Goal: Task Accomplishment & Management: Complete application form

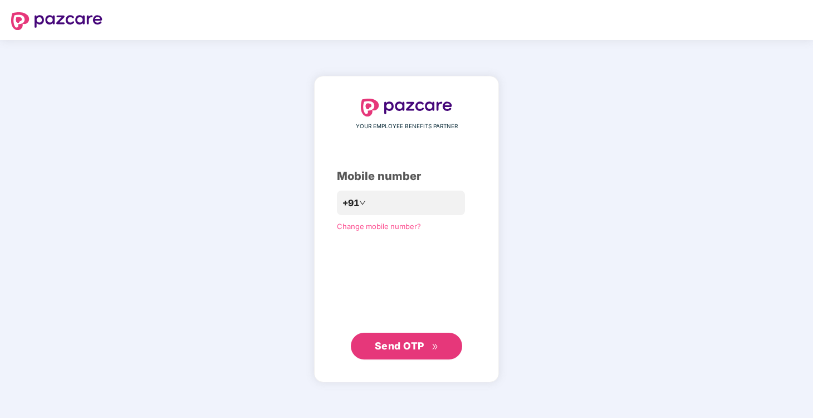
click at [429, 352] on span "Send OTP" at bounding box center [407, 346] width 64 height 16
click at [413, 334] on button "Send OTP" at bounding box center [406, 345] width 111 height 27
click at [369, 202] on input "**********" at bounding box center [414, 203] width 91 height 18
type input "**********"
click at [414, 351] on span "Send OTP" at bounding box center [400, 346] width 50 height 12
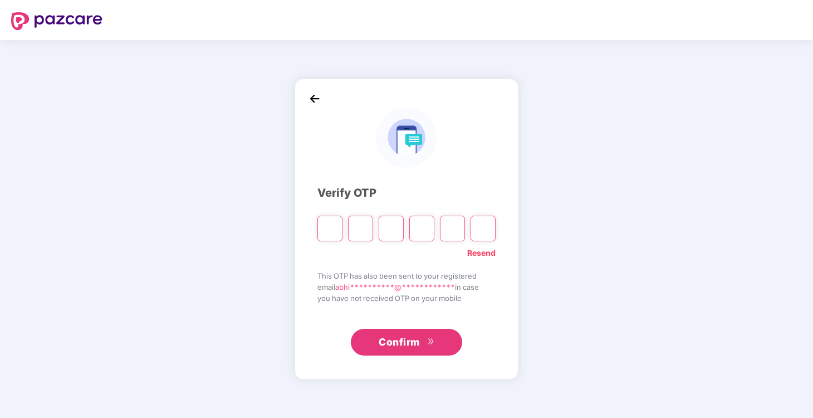
type input "*"
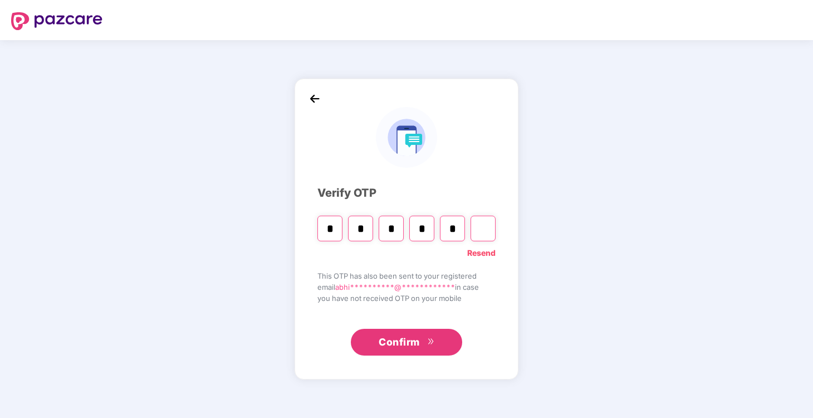
type input "*"
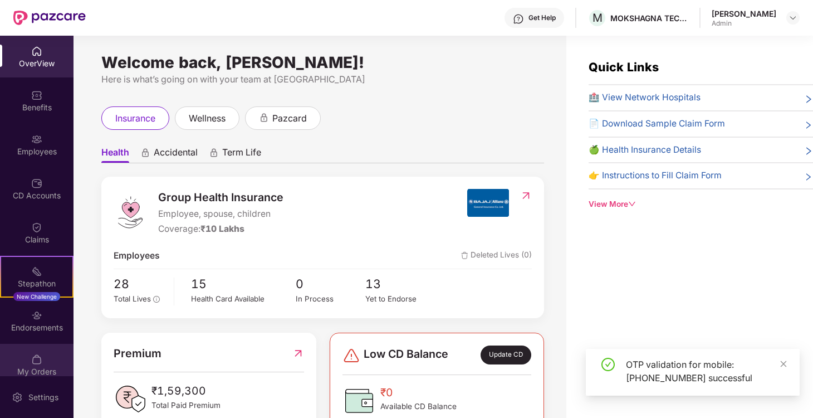
scroll to position [12, 0]
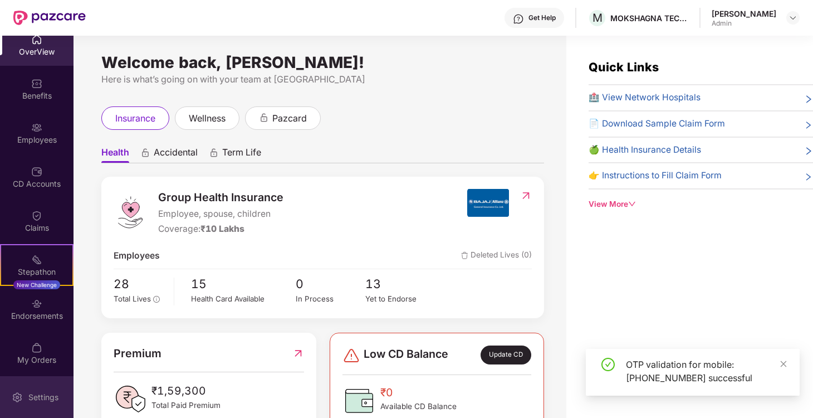
click at [37, 395] on div "Settings" at bounding box center [43, 397] width 37 height 11
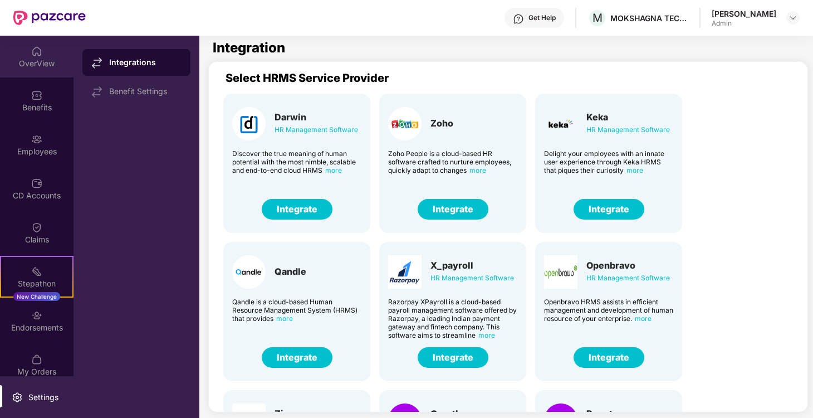
click at [37, 52] on img at bounding box center [36, 51] width 11 height 11
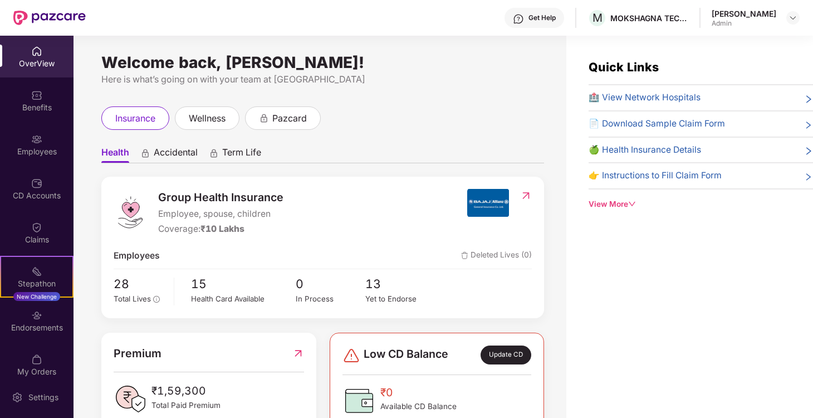
click at [779, 7] on div "Get Help M MOKSHAGNA TECHNOLOGIES PRIVATE LIMITED [PERSON_NAME] Admin" at bounding box center [443, 18] width 714 height 36
click at [781, 23] on div "[PERSON_NAME] Admin" at bounding box center [756, 17] width 88 height 19
click at [791, 18] on img at bounding box center [793, 17] width 9 height 9
click at [421, 66] on div "Welcome back, [PERSON_NAME]!" at bounding box center [322, 62] width 443 height 9
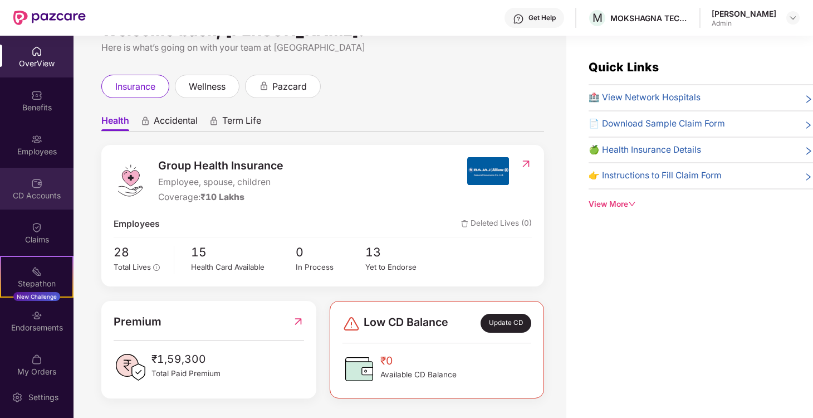
scroll to position [12, 0]
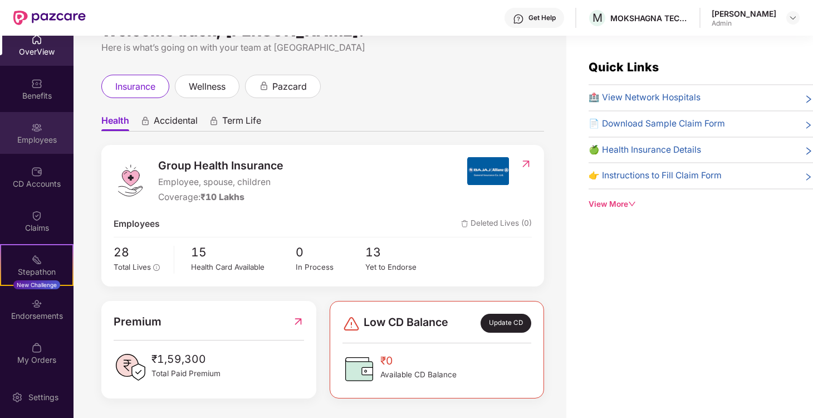
click at [31, 131] on img at bounding box center [36, 127] width 11 height 11
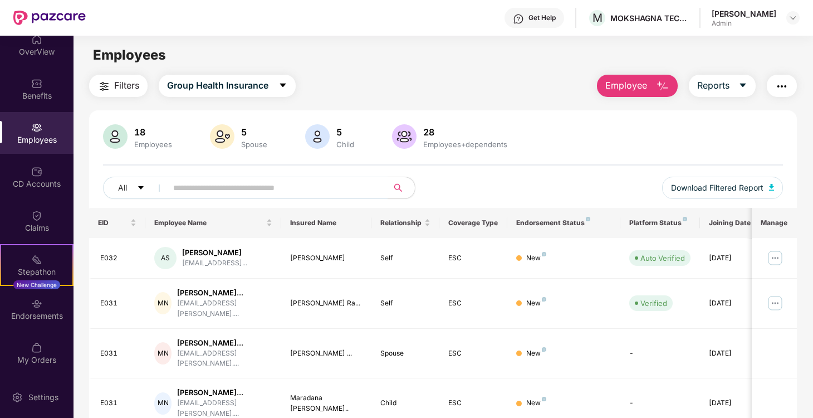
click at [651, 81] on button "Employee" at bounding box center [637, 86] width 81 height 22
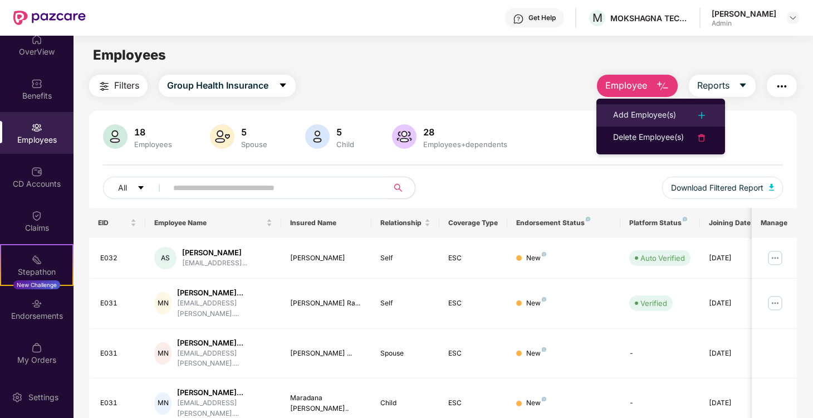
click at [649, 109] on div "Add Employee(s)" at bounding box center [644, 115] width 63 height 13
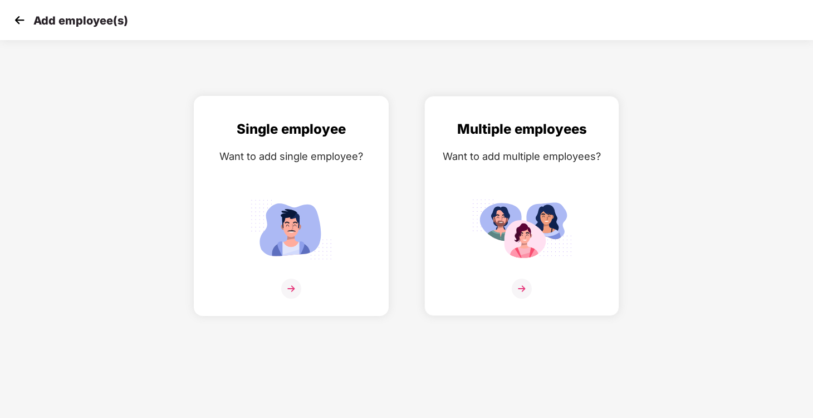
click at [301, 280] on div at bounding box center [291, 295] width 172 height 34
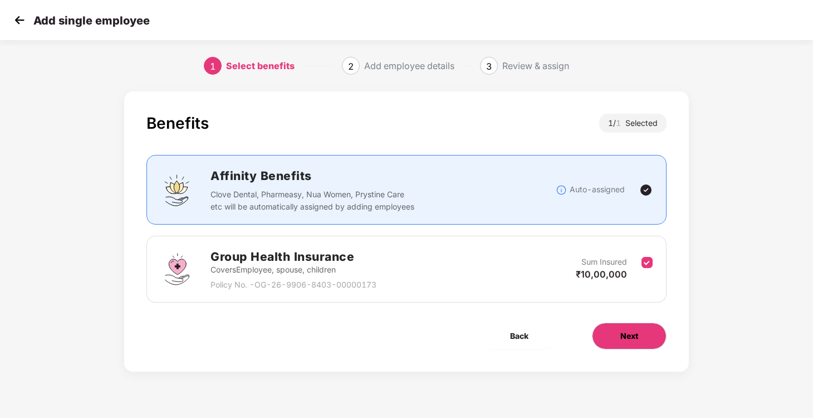
click at [638, 336] on button "Next" at bounding box center [629, 335] width 75 height 27
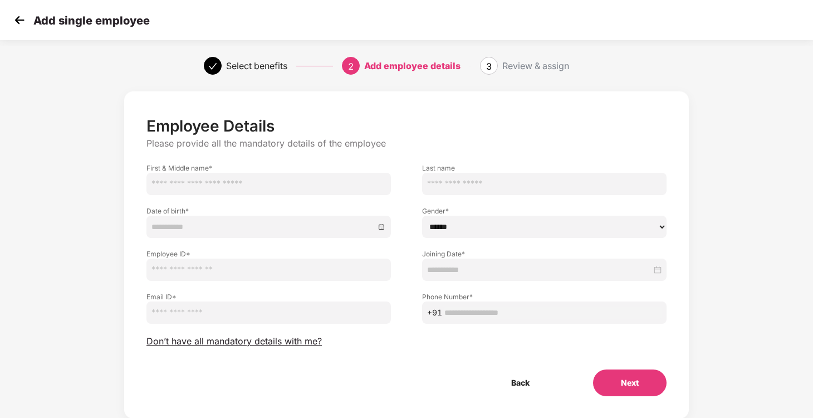
click at [251, 182] on input "text" at bounding box center [268, 184] width 244 height 22
type input "******"
click at [211, 224] on input at bounding box center [262, 227] width 223 height 12
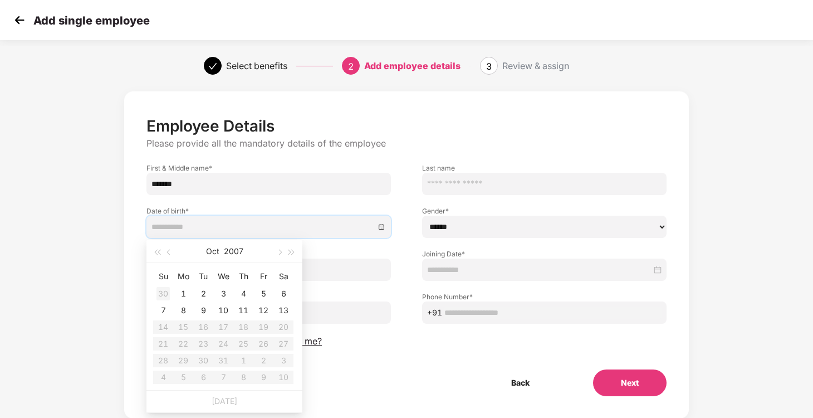
type input "**********"
click at [229, 248] on button "2007" at bounding box center [233, 251] width 19 height 22
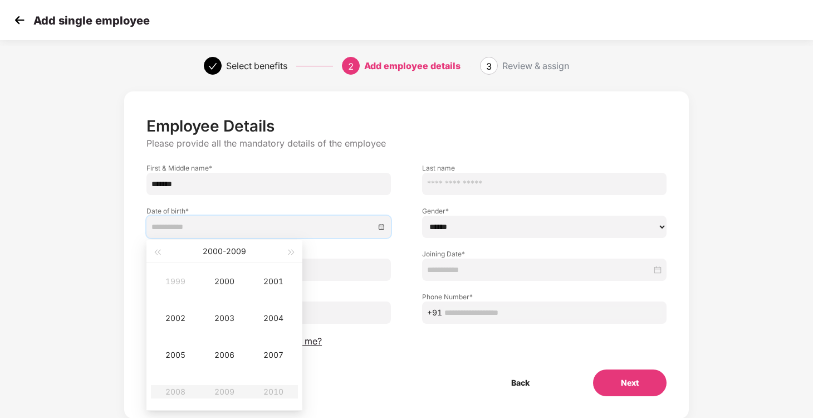
type input "**********"
click at [159, 254] on button "button" at bounding box center [157, 251] width 12 height 22
type input "**********"
click at [182, 390] on div "1998" at bounding box center [175, 391] width 33 height 13
type input "**********"
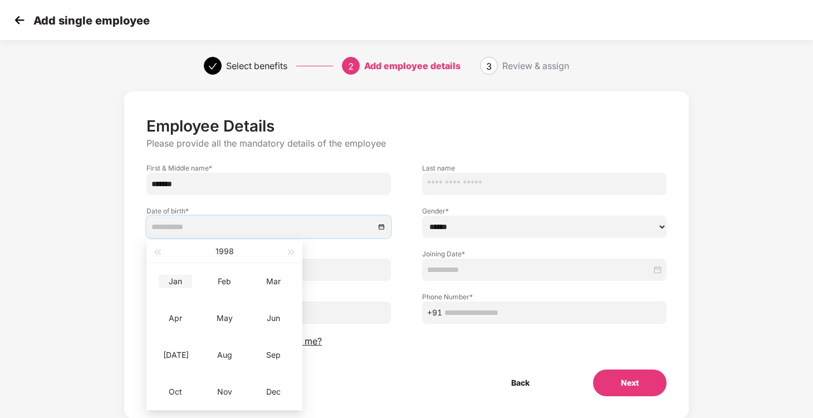
click at [178, 285] on div "Jan" at bounding box center [175, 281] width 33 height 13
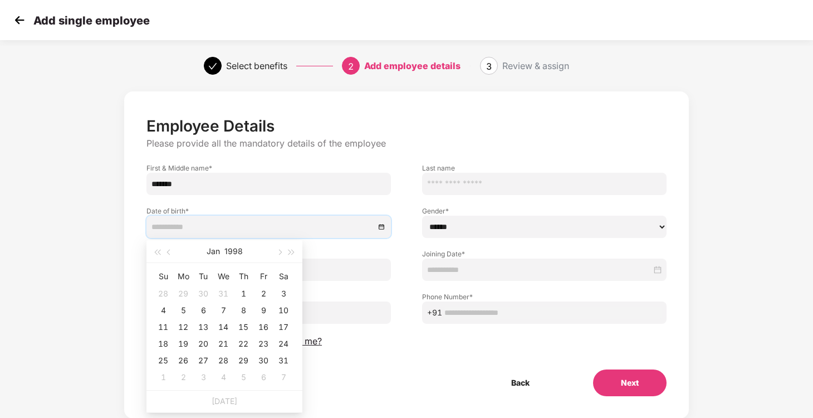
type input "**********"
click at [280, 325] on div "17" at bounding box center [283, 326] width 13 height 13
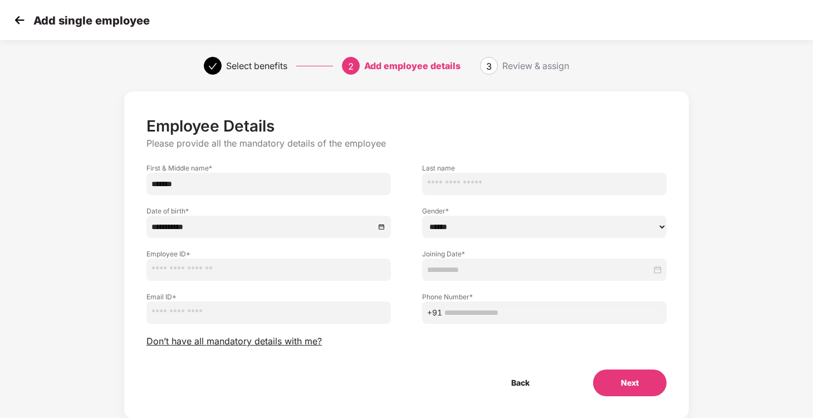
click at [237, 271] on input "text" at bounding box center [268, 269] width 244 height 22
type input "****"
click at [236, 312] on input "email" at bounding box center [268, 312] width 244 height 22
paste input "**********"
type input "**********"
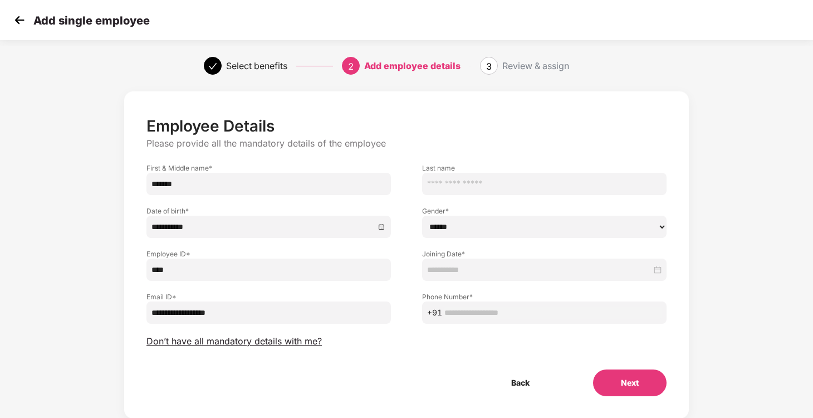
click at [479, 224] on select "****** **** ******" at bounding box center [544, 227] width 244 height 22
select select "******"
click at [422, 216] on select "****** **** ******" at bounding box center [544, 227] width 244 height 22
click at [506, 272] on input at bounding box center [539, 269] width 224 height 12
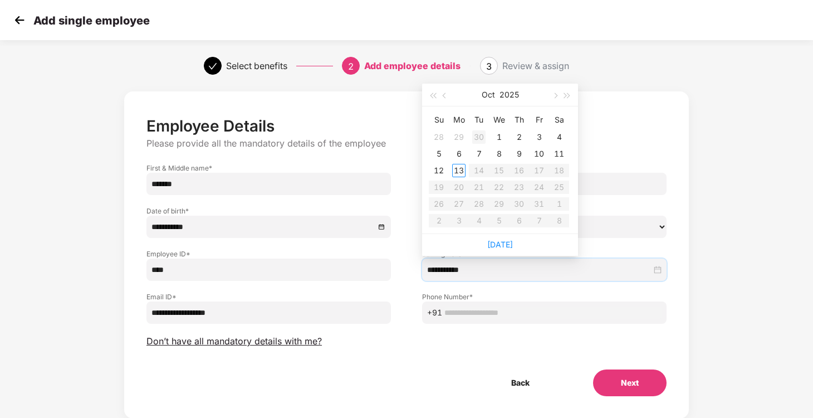
type input "**********"
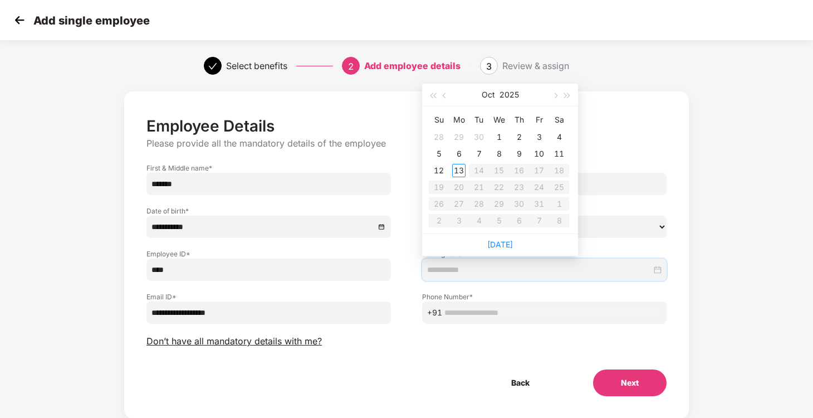
type input "**********"
click at [498, 136] on div "1" at bounding box center [498, 136] width 13 height 13
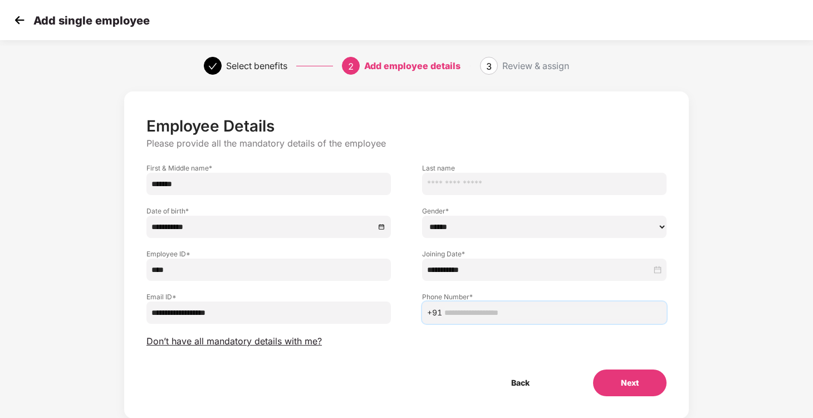
click at [549, 309] on input "text" at bounding box center [552, 312] width 217 height 12
type input "**********"
click at [632, 371] on button "Next" at bounding box center [630, 382] width 74 height 27
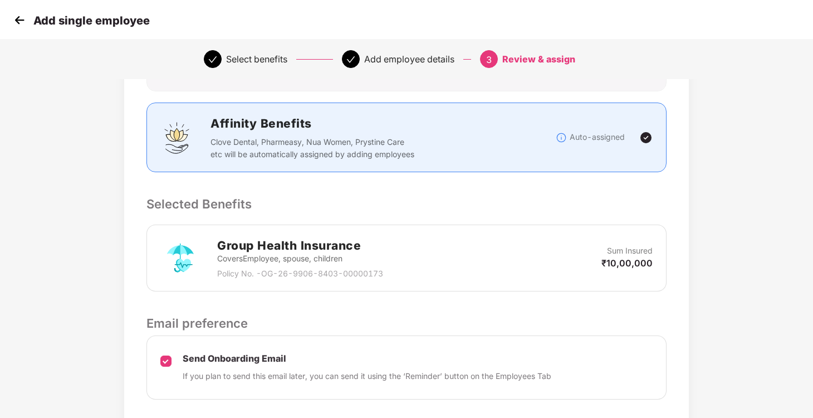
scroll to position [224, 0]
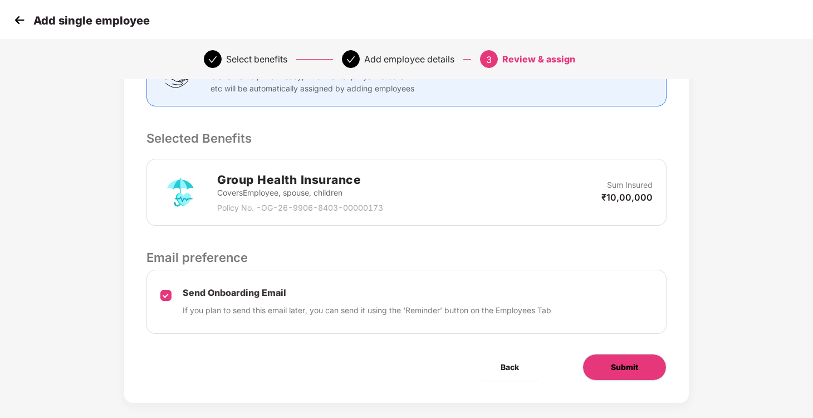
click at [653, 355] on button "Submit" at bounding box center [625, 367] width 84 height 27
click at [642, 354] on button "Submit" at bounding box center [625, 367] width 84 height 27
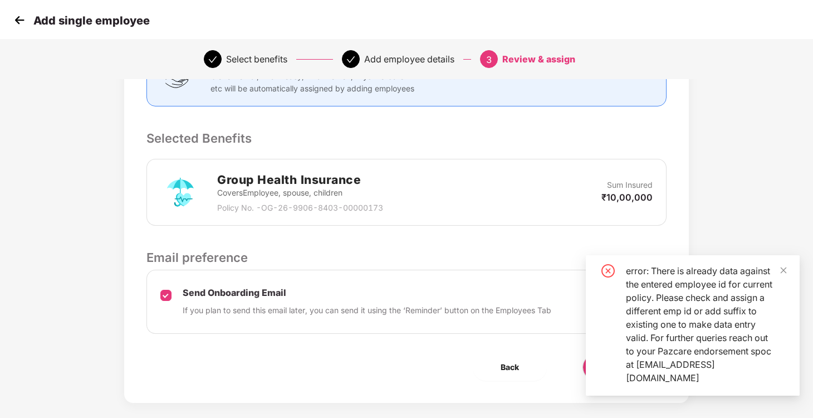
click at [420, 304] on p "If you plan to send this email later, you can send it using the ‘Reminder’ butt…" at bounding box center [367, 310] width 369 height 12
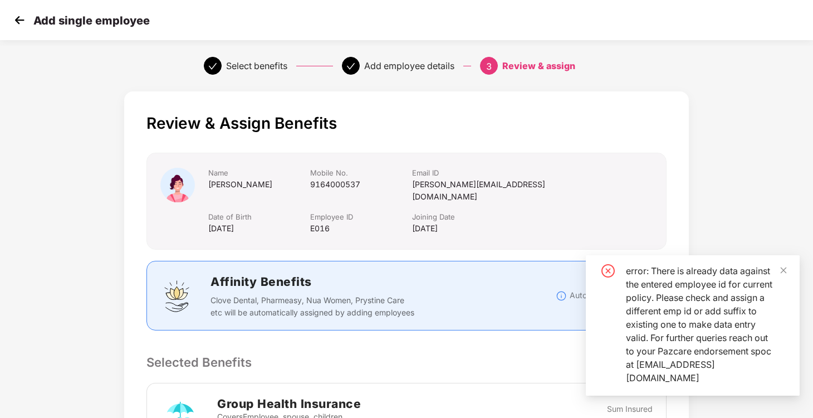
scroll to position [180, 0]
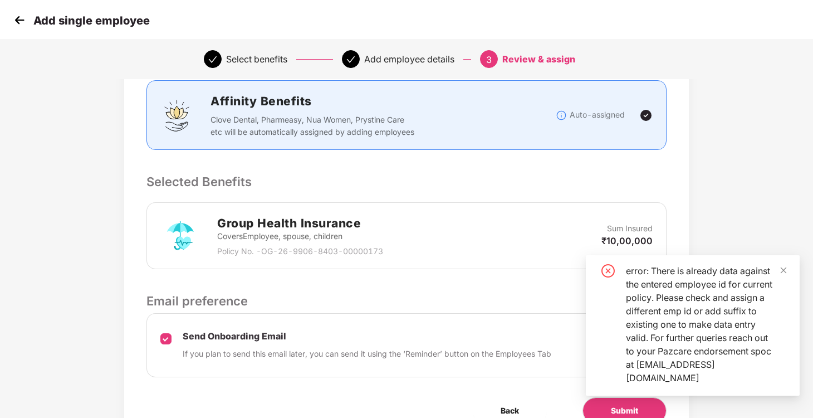
click at [756, 93] on div "Review & Assign Benefits Name Monica Mobile No. 9164000537 Email ID monica@remi…" at bounding box center [406, 189] width 813 height 569
click at [509, 404] on span "Back" at bounding box center [510, 410] width 18 height 12
select select "******"
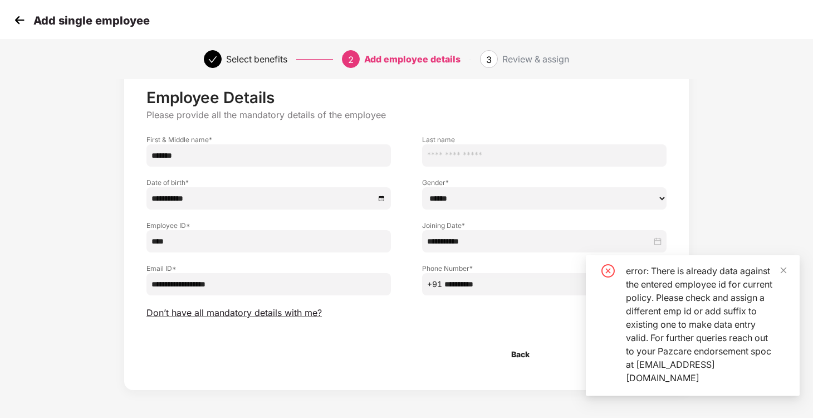
scroll to position [28, 0]
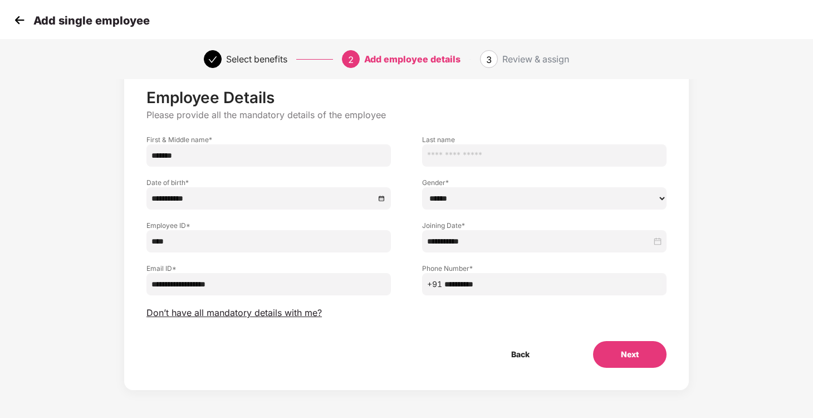
click at [190, 250] on input "****" at bounding box center [268, 241] width 244 height 22
type input "****"
click at [622, 365] on button "Next" at bounding box center [630, 354] width 74 height 27
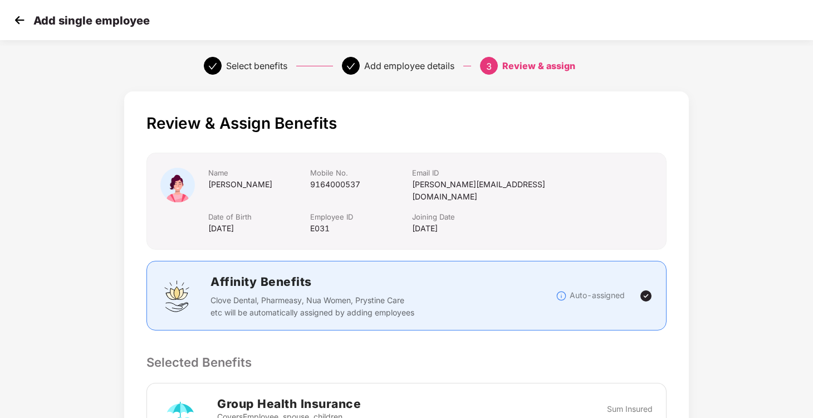
scroll to position [224, 0]
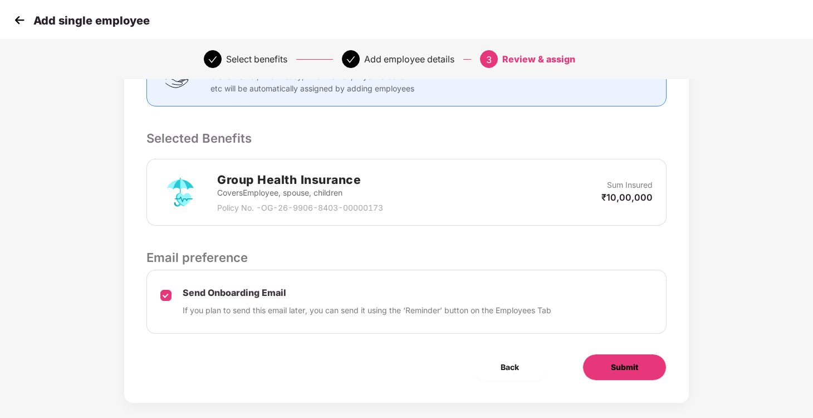
click at [639, 354] on button "Submit" at bounding box center [625, 367] width 84 height 27
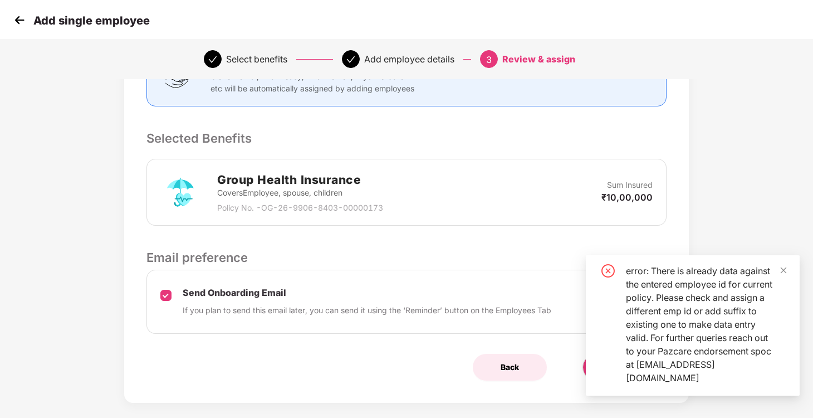
click at [507, 361] on button "Back" at bounding box center [510, 367] width 74 height 27
select select "******"
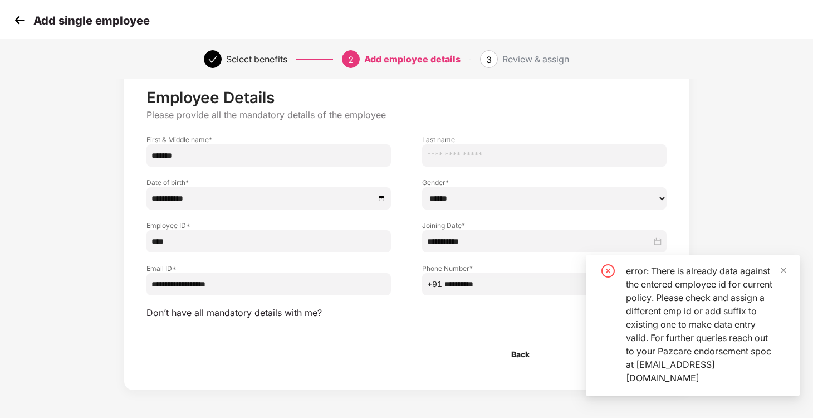
scroll to position [28, 0]
click at [180, 245] on input "****" at bounding box center [268, 241] width 244 height 22
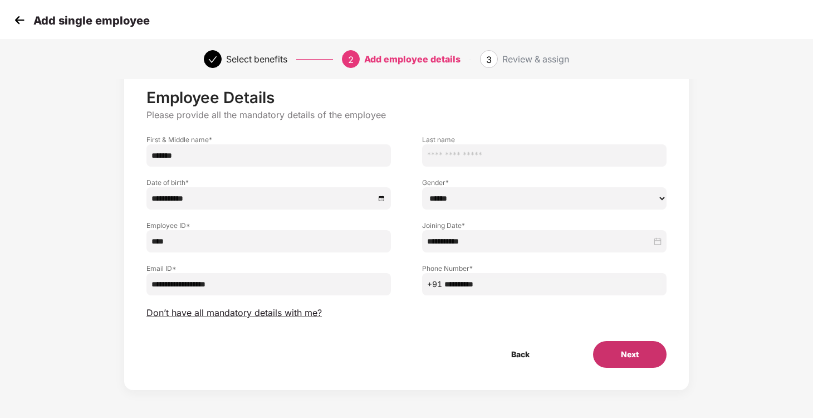
type input "****"
click at [620, 355] on button "Next" at bounding box center [630, 354] width 74 height 27
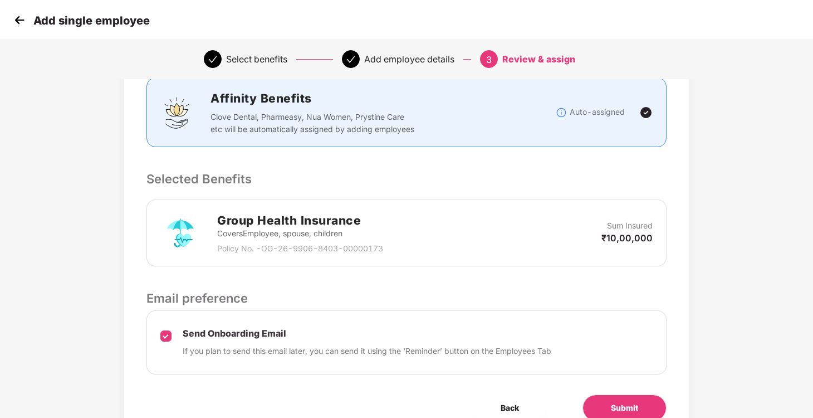
scroll to position [224, 0]
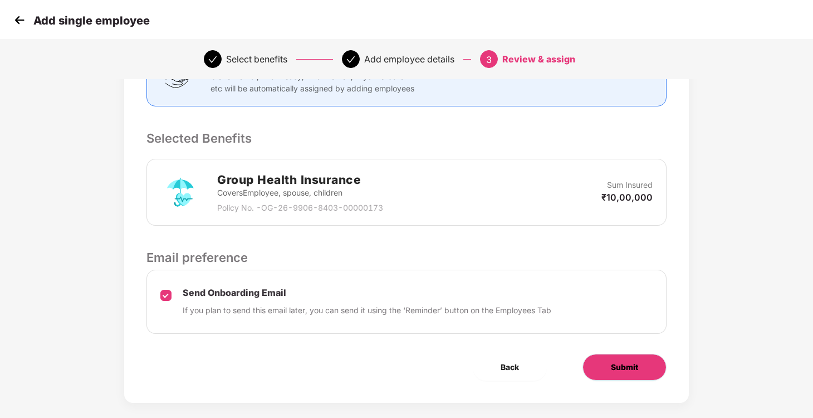
click at [639, 354] on button "Submit" at bounding box center [625, 367] width 84 height 27
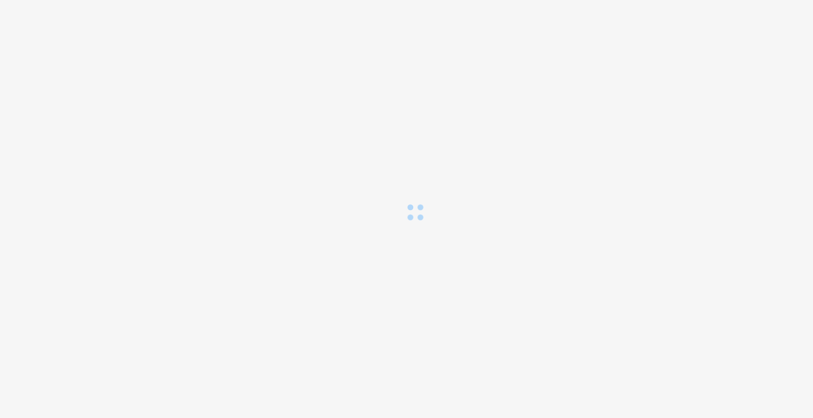
scroll to position [0, 0]
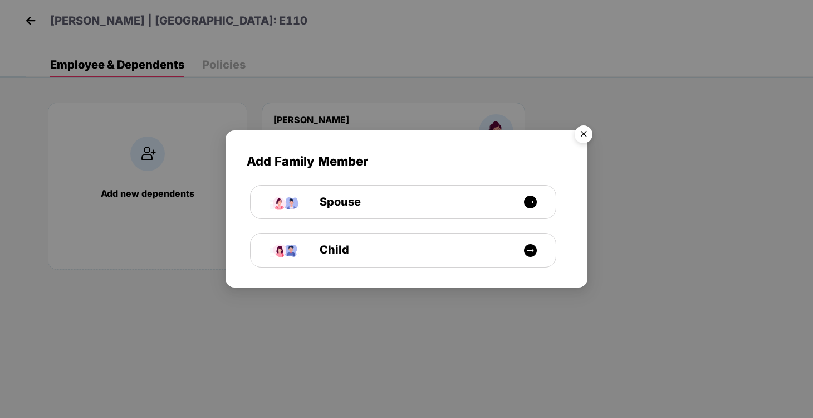
click at [588, 131] on img "Close" at bounding box center [583, 135] width 31 height 31
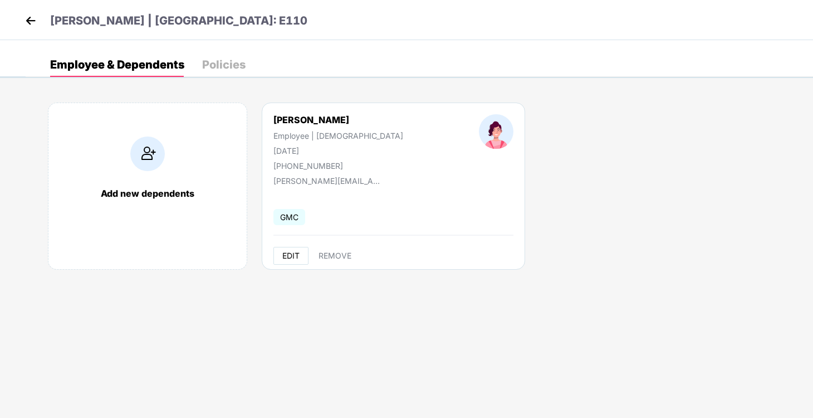
click at [290, 256] on span "EDIT" at bounding box center [290, 255] width 17 height 9
select select "******"
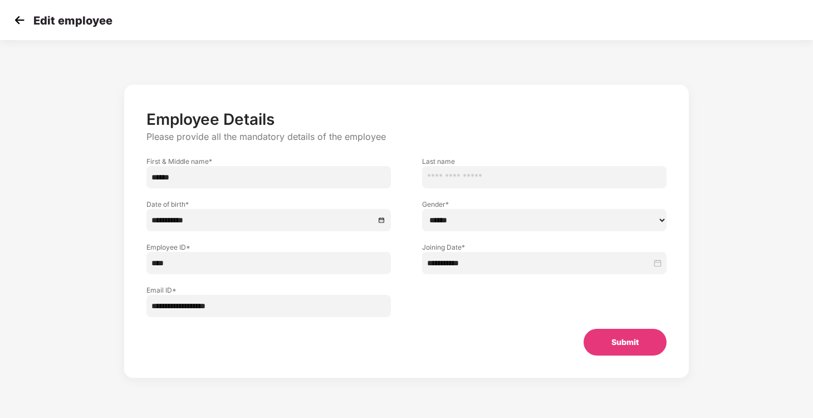
click at [18, 17] on img at bounding box center [19, 20] width 17 height 17
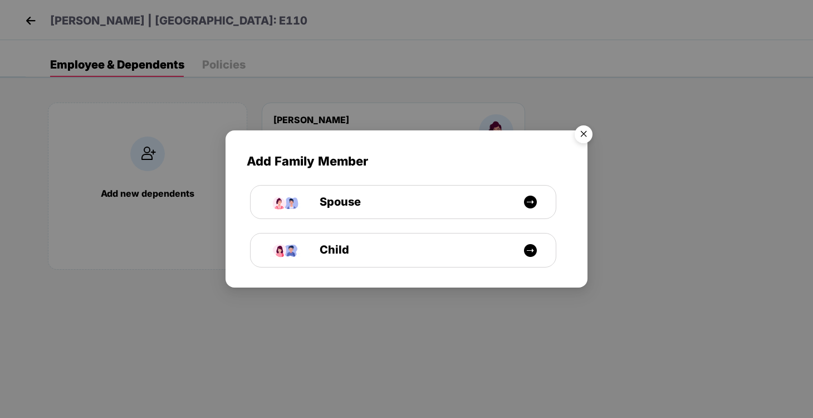
click at [583, 134] on img "Close" at bounding box center [583, 135] width 31 height 31
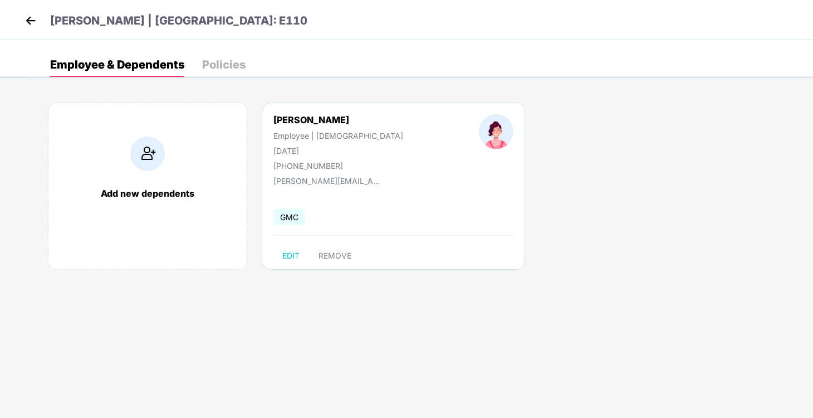
click at [203, 60] on div "Policies" at bounding box center [223, 64] width 43 height 11
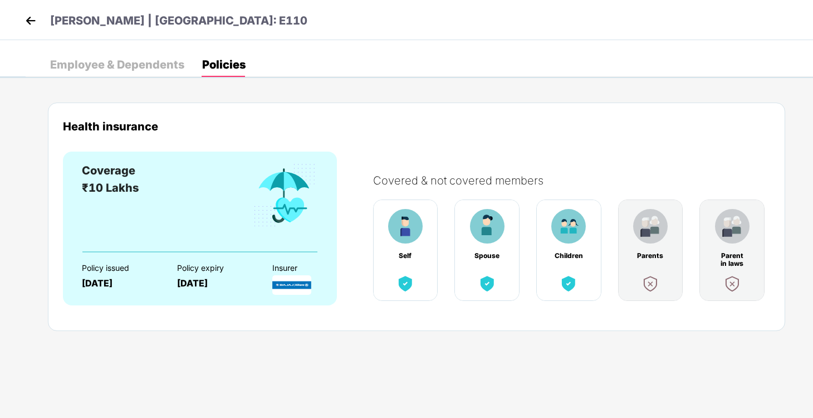
click at [30, 15] on img at bounding box center [30, 20] width 17 height 17
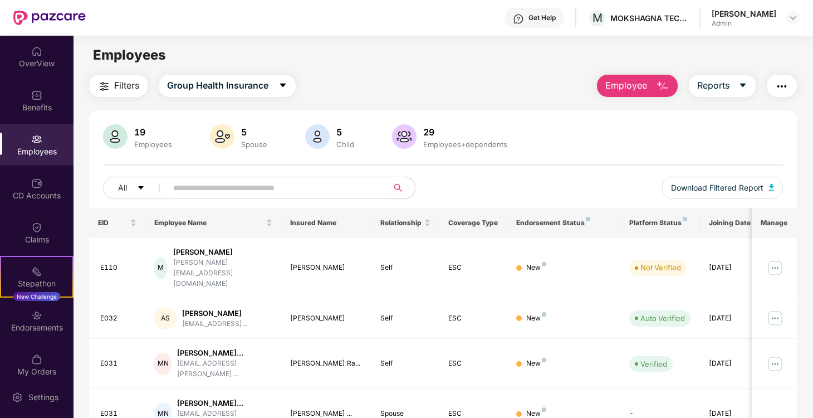
click at [774, 25] on div "Admin" at bounding box center [744, 23] width 65 height 9
click at [791, 19] on img at bounding box center [793, 17] width 9 height 9
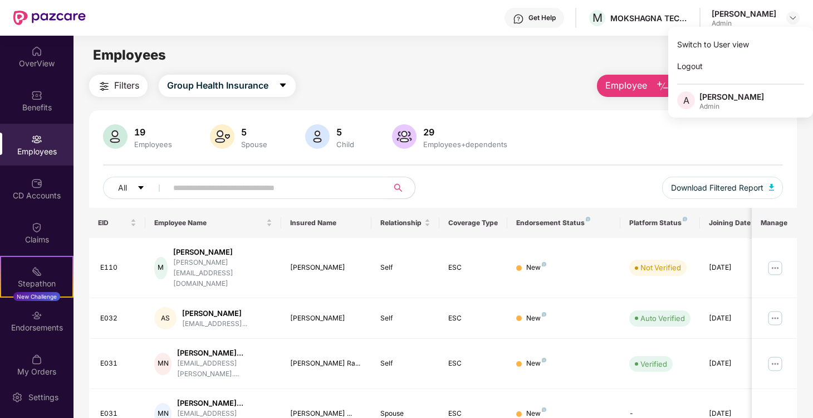
click at [727, 105] on div "Admin" at bounding box center [731, 106] width 65 height 9
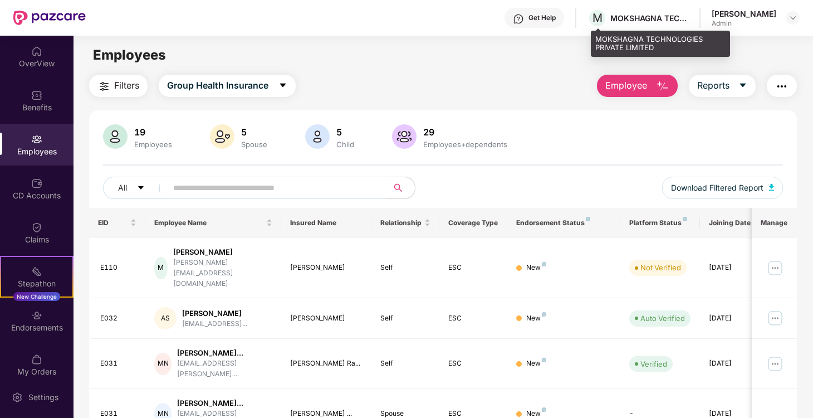
click at [630, 25] on div "M MOKSHAGNA TECHNOLOGIES PRIVATE LIMITED" at bounding box center [638, 17] width 101 height 19
click at [644, 15] on div "MOKSHAGNA TECHNOLOGIES PRIVATE LIMITED" at bounding box center [649, 18] width 78 height 11
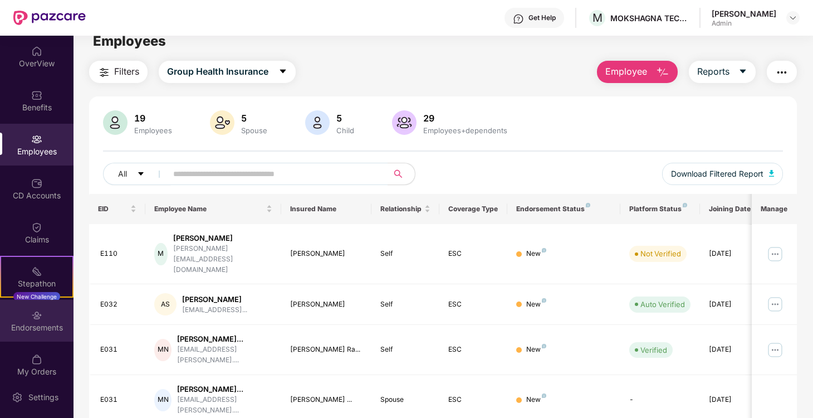
scroll to position [12, 0]
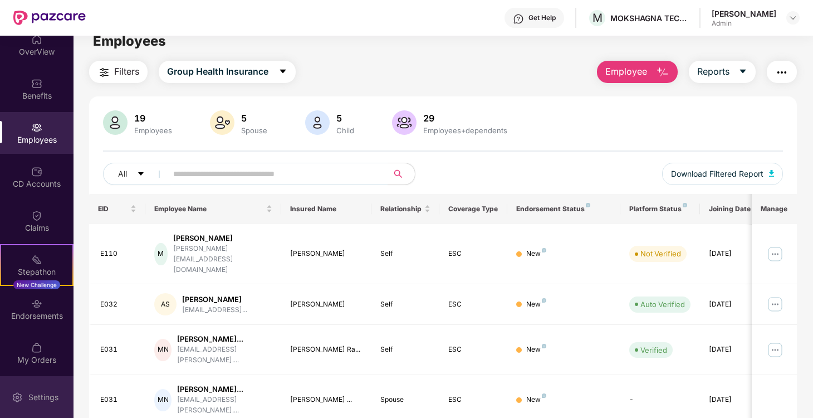
click at [27, 398] on div "Settings" at bounding box center [43, 397] width 37 height 11
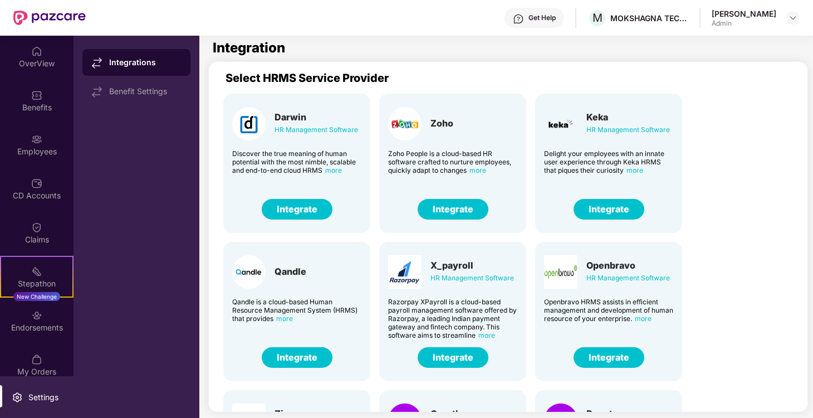
scroll to position [266, 0]
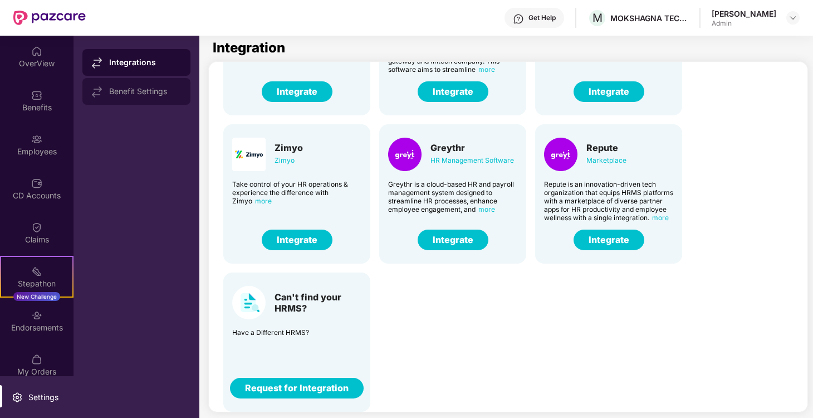
click at [142, 97] on div "Benefit Settings" at bounding box center [136, 91] width 108 height 27
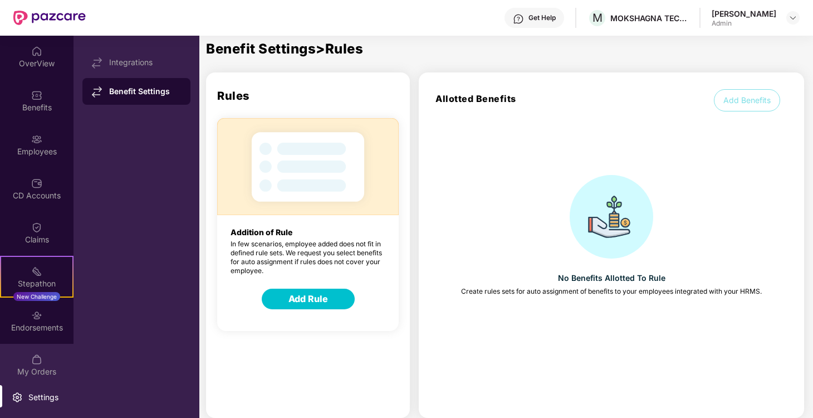
scroll to position [12, 0]
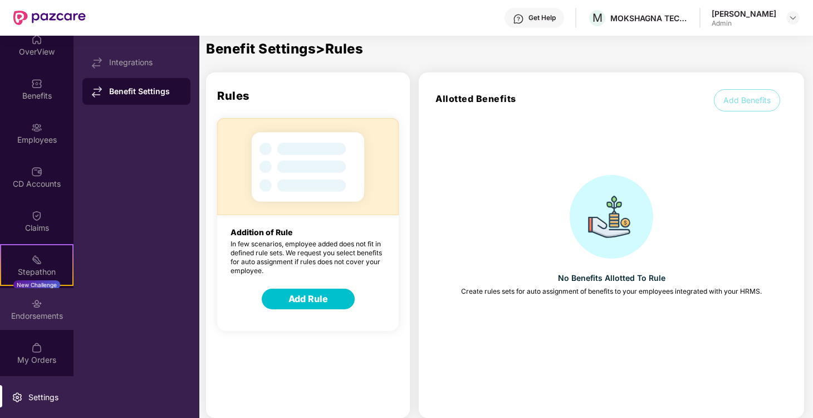
click at [46, 309] on div "Endorsements" at bounding box center [37, 309] width 74 height 42
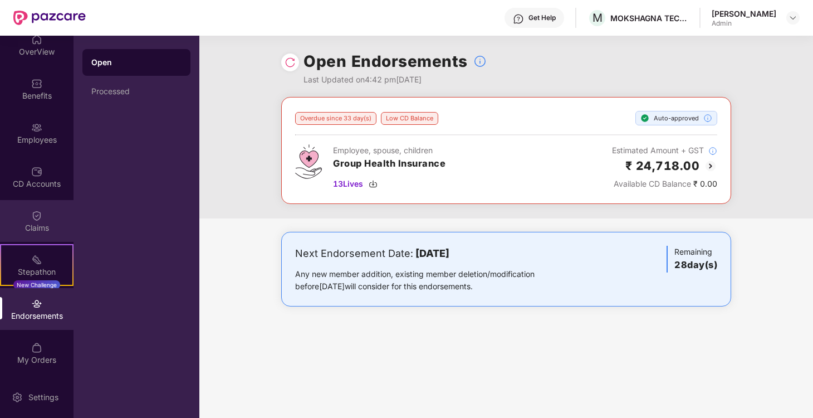
click at [44, 223] on div "Claims" at bounding box center [37, 227] width 74 height 11
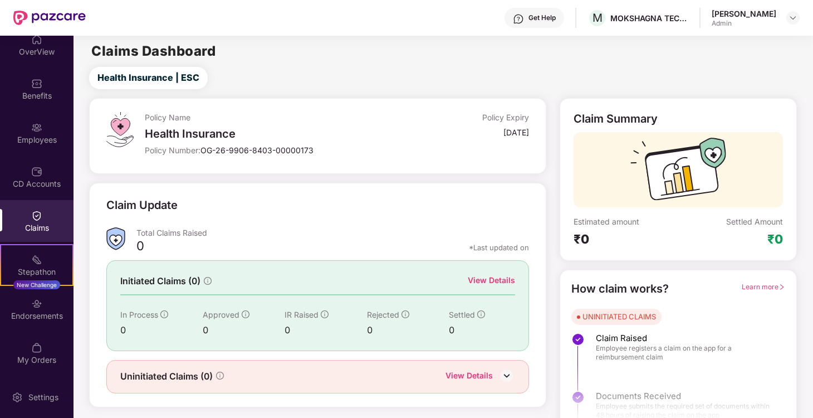
scroll to position [18, 0]
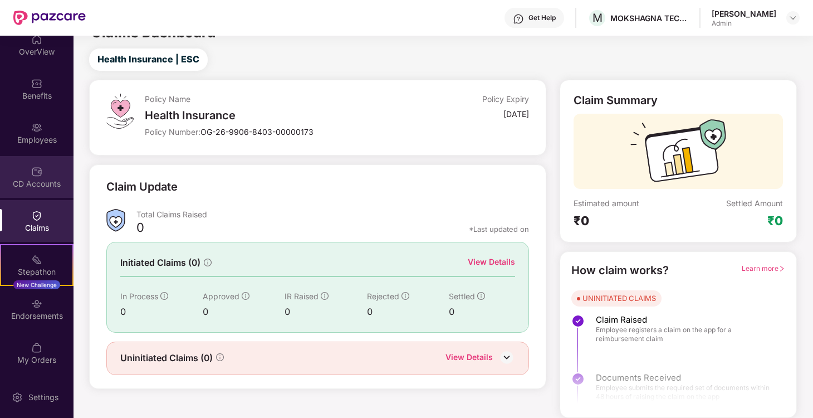
click at [48, 191] on div "CD Accounts" at bounding box center [37, 177] width 74 height 42
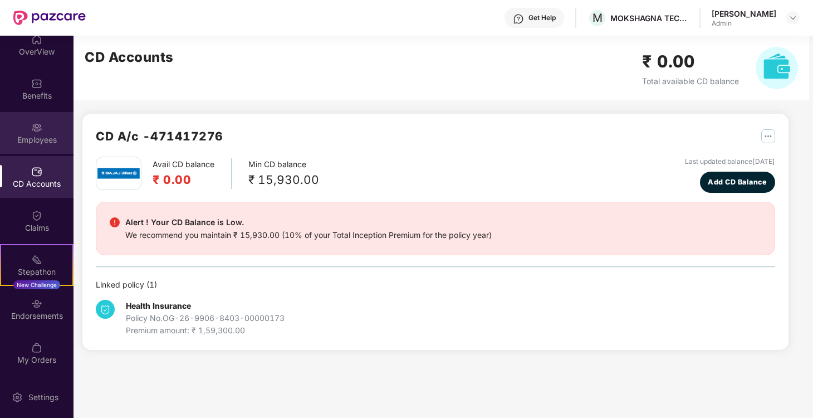
click at [36, 127] on img at bounding box center [36, 127] width 11 height 11
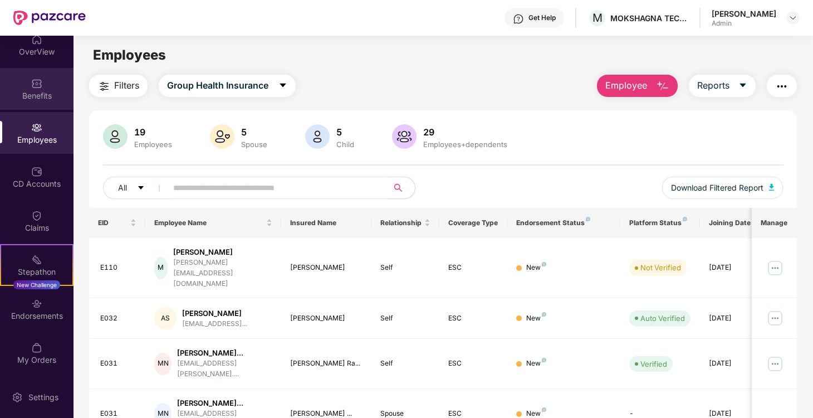
click at [41, 95] on div "Benefits" at bounding box center [37, 95] width 74 height 11
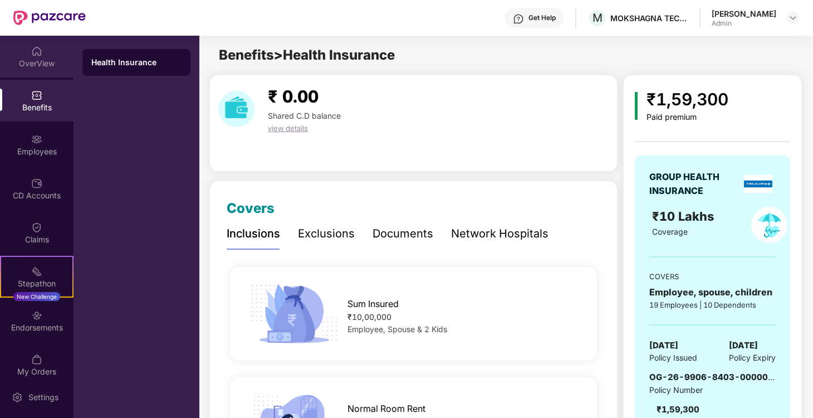
click at [40, 63] on div "OverView" at bounding box center [37, 63] width 74 height 11
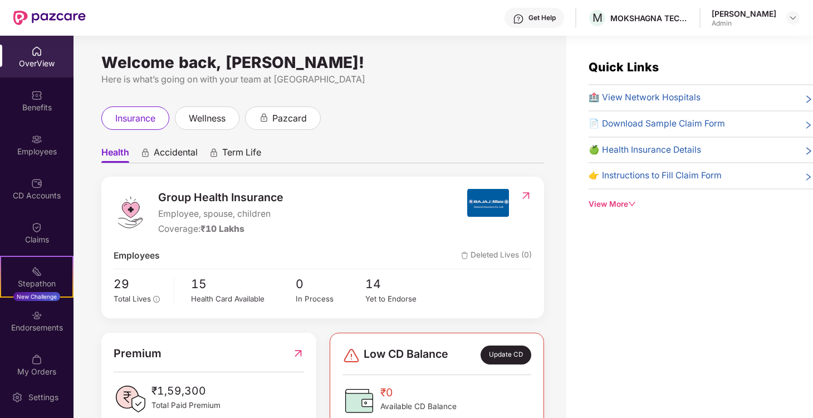
click at [166, 152] on span "Accidental" at bounding box center [176, 154] width 44 height 16
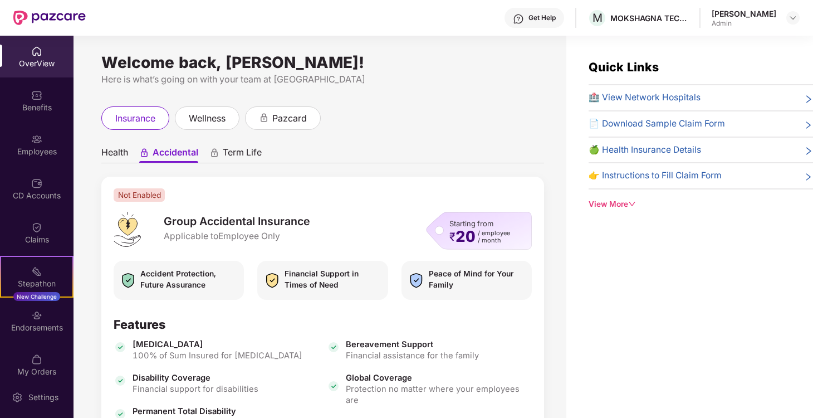
click at [250, 151] on span "Term Life" at bounding box center [242, 154] width 39 height 16
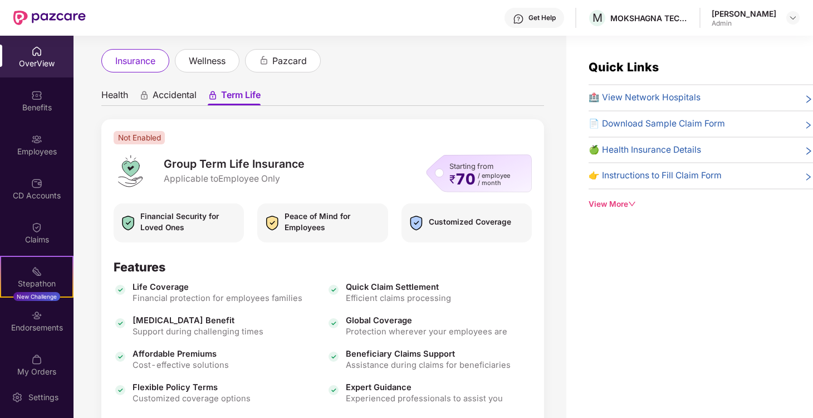
scroll to position [124, 0]
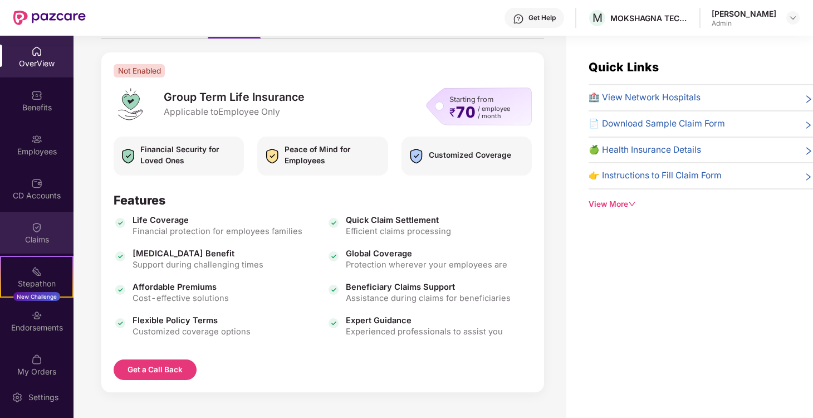
click at [43, 222] on div "Claims" at bounding box center [37, 233] width 74 height 42
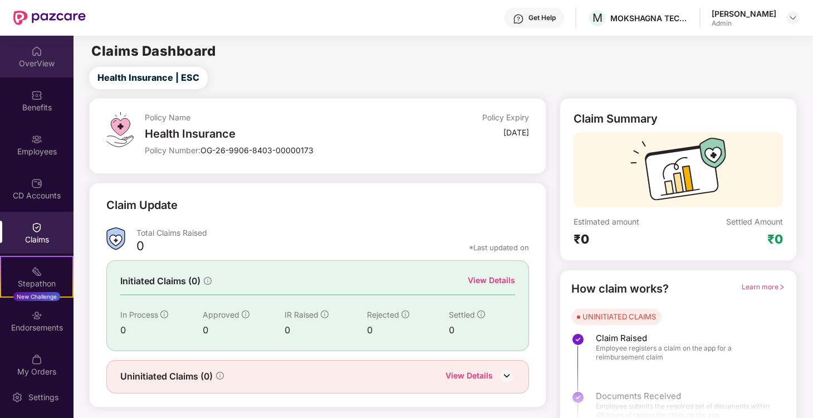
click at [48, 56] on div "OverView" at bounding box center [37, 57] width 74 height 42
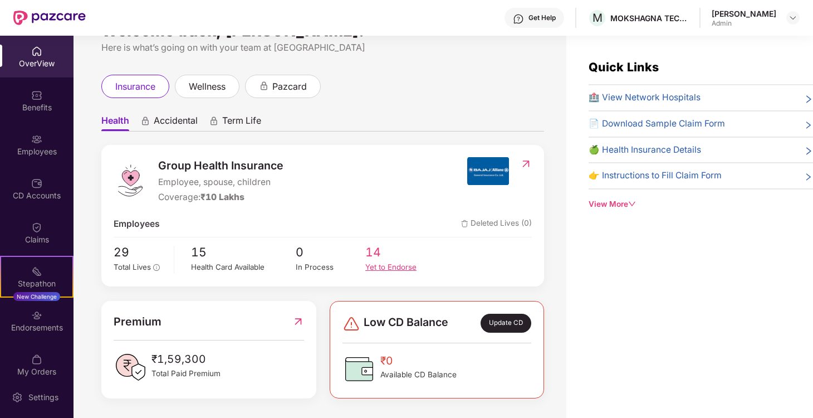
scroll to position [36, 0]
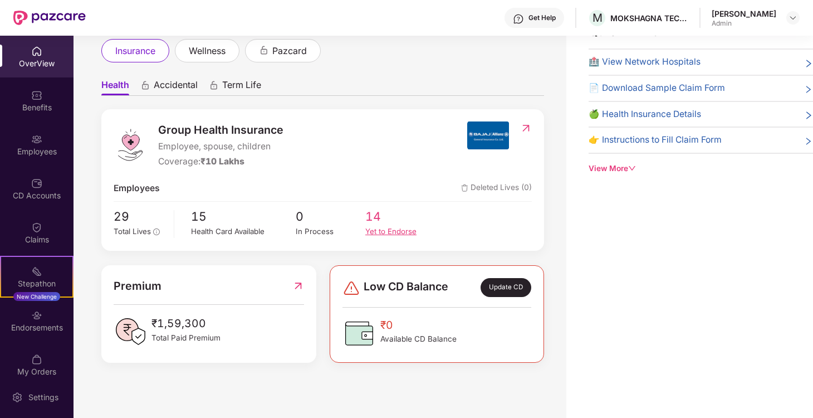
click at [381, 229] on div "Yet to Endorse" at bounding box center [400, 232] width 70 height 12
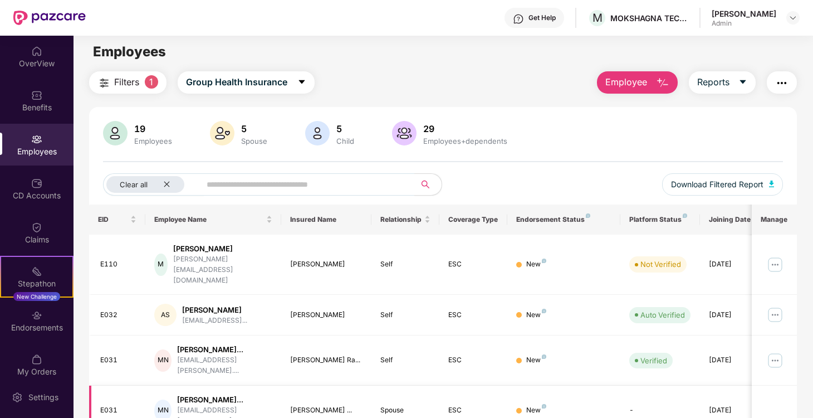
scroll to position [0, 0]
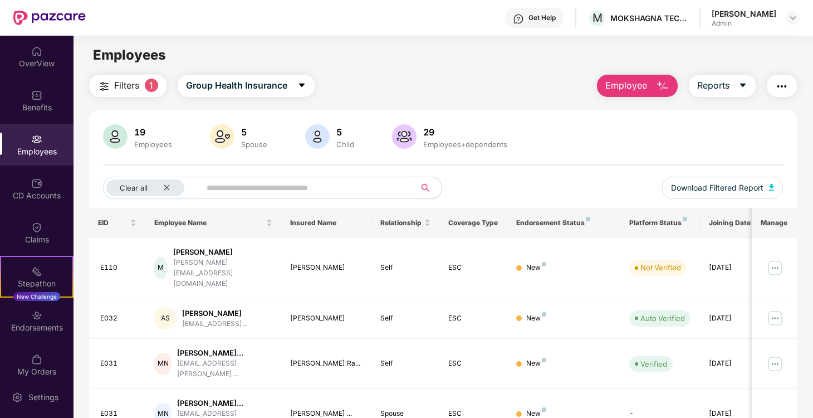
click at [375, 67] on main "Employees Filters 1 Group Health Insurance Employee Reports 19 Employees 5 Spou…" at bounding box center [443, 245] width 739 height 418
click at [167, 192] on div "Clear all" at bounding box center [145, 187] width 78 height 17
click at [555, 18] on div "Get Help" at bounding box center [542, 17] width 27 height 9
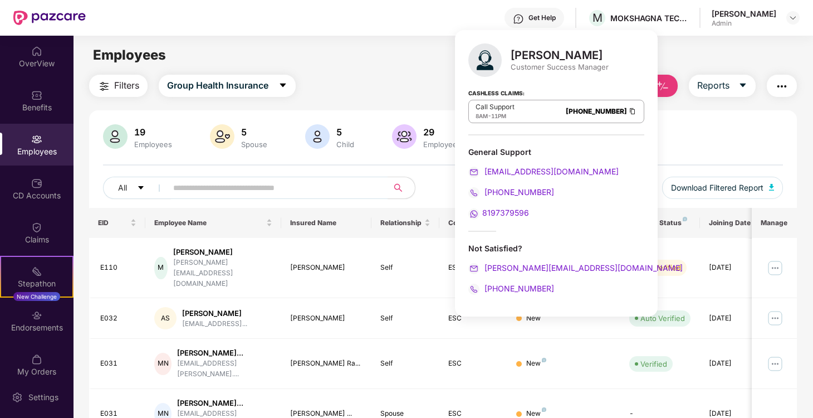
click at [732, 43] on main "Employees Filters Group Health Insurance Employee Reports 19 Employees 5 Spouse…" at bounding box center [443, 245] width 739 height 418
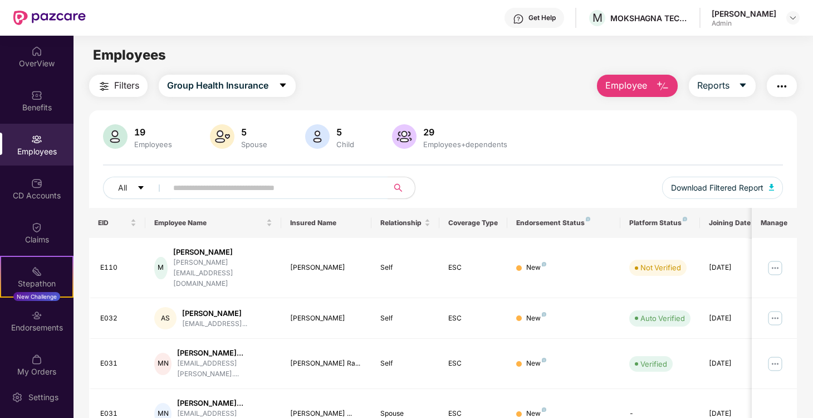
click at [784, 17] on div "Abhishek Kumar Admin" at bounding box center [756, 17] width 88 height 19
click at [795, 16] on img at bounding box center [793, 17] width 9 height 9
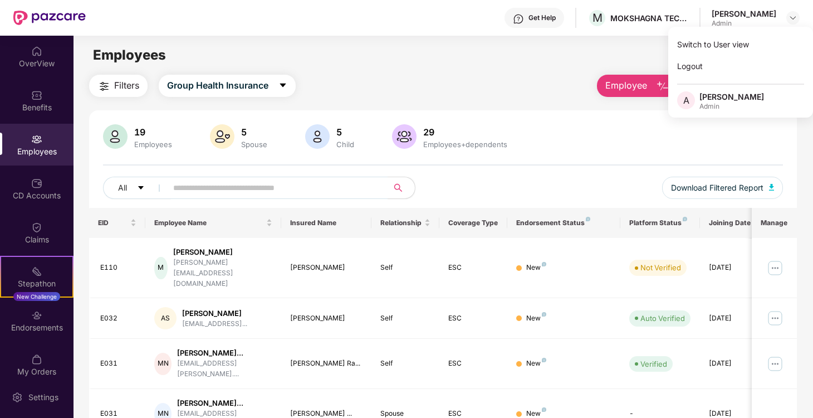
click at [732, 101] on div "[PERSON_NAME]" at bounding box center [731, 96] width 65 height 11
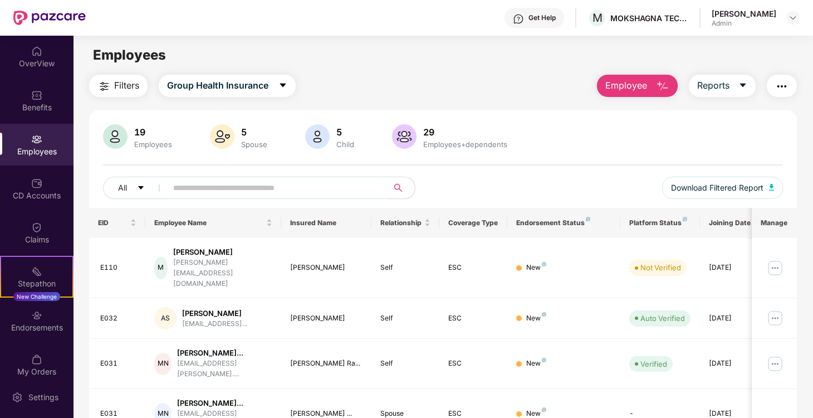
click at [564, 88] on div "Filters Group Health Insurance Employee Reports" at bounding box center [443, 86] width 708 height 22
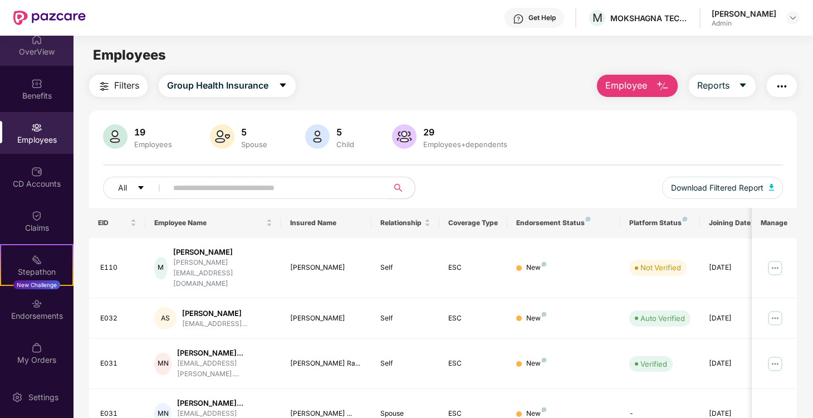
click at [36, 60] on div "OverView" at bounding box center [37, 45] width 74 height 42
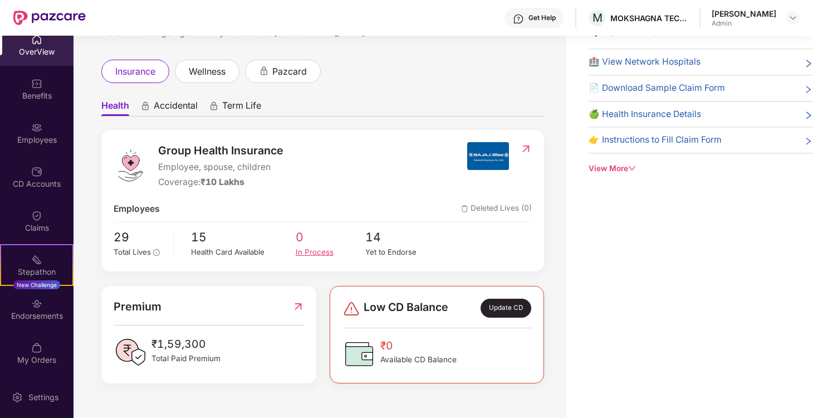
scroll to position [0, 0]
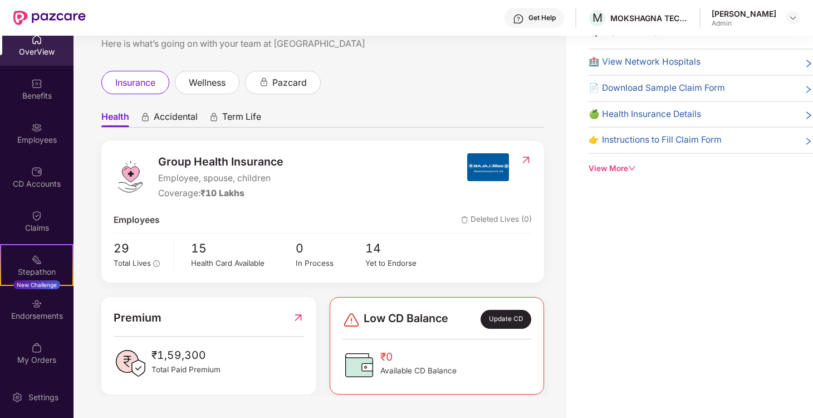
click at [160, 110] on ul "Health Accidental Term Life" at bounding box center [322, 116] width 443 height 22
click at [254, 112] on span "Term Life" at bounding box center [241, 119] width 39 height 16
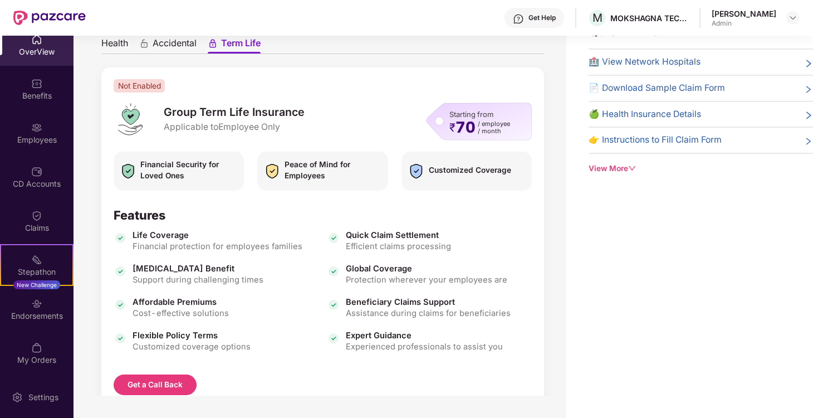
scroll to position [124, 0]
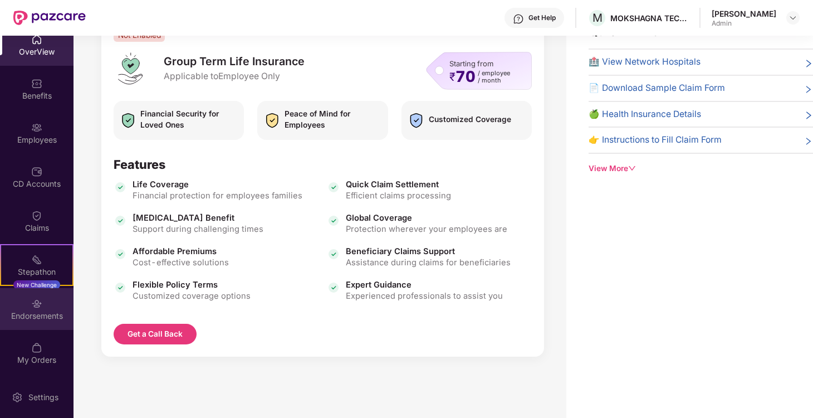
click at [34, 305] on img at bounding box center [36, 303] width 11 height 11
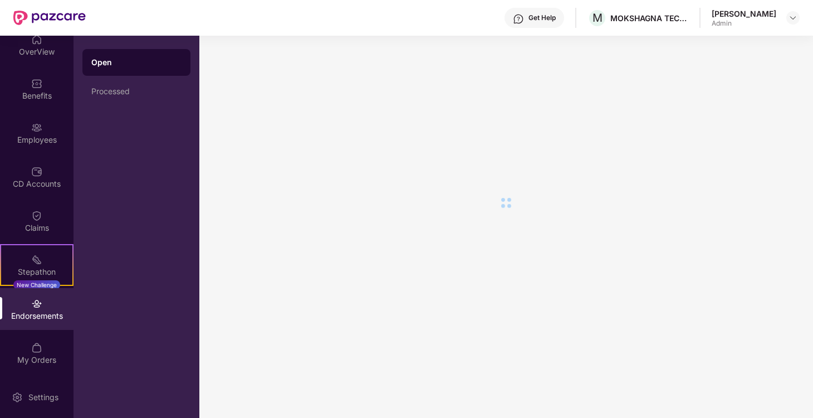
scroll to position [0, 0]
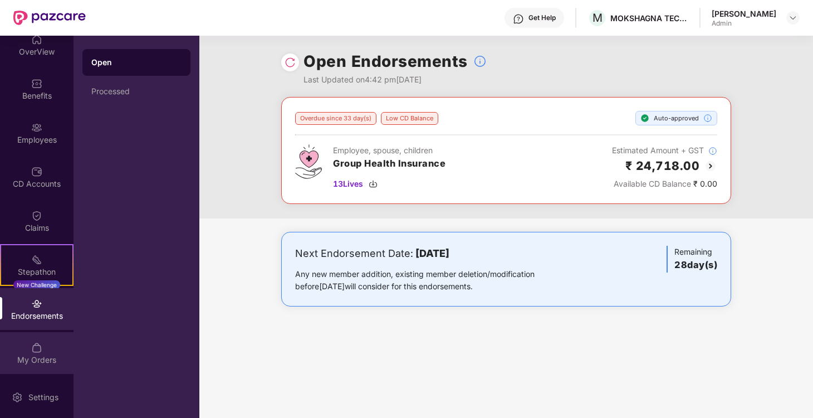
click at [38, 341] on div at bounding box center [36, 346] width 11 height 11
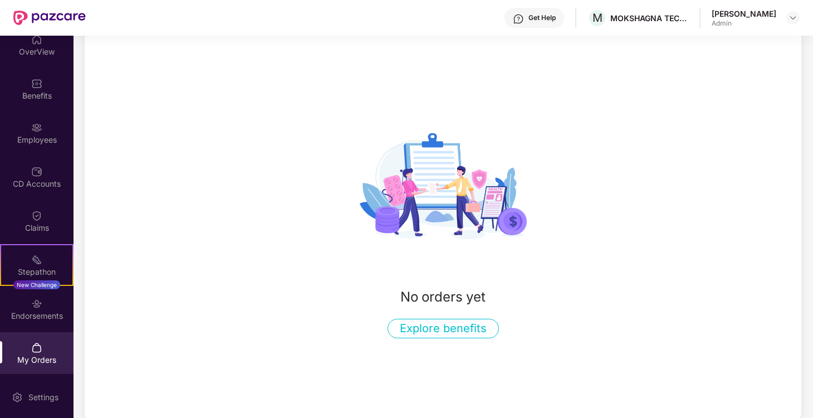
scroll to position [61, 0]
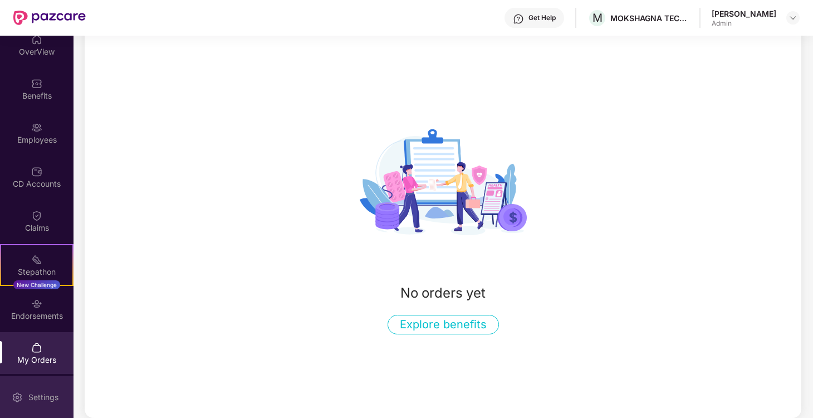
click at [27, 389] on div "Settings" at bounding box center [37, 397] width 74 height 42
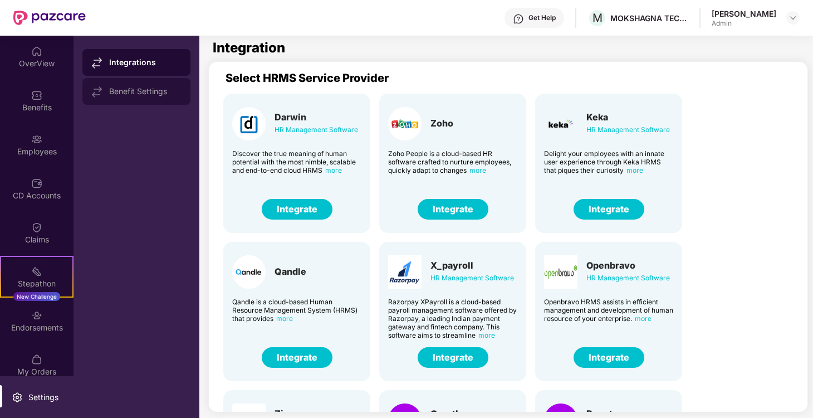
click at [139, 100] on div "Benefit Settings" at bounding box center [136, 91] width 108 height 27
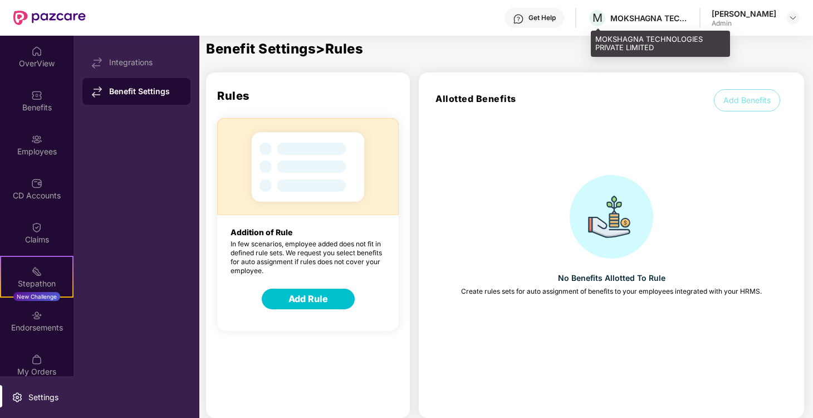
click at [643, 17] on div "MOKSHAGNA TECHNOLOGIES PRIVATE LIMITED" at bounding box center [649, 18] width 78 height 11
